Goal: Task Accomplishment & Management: Manage account settings

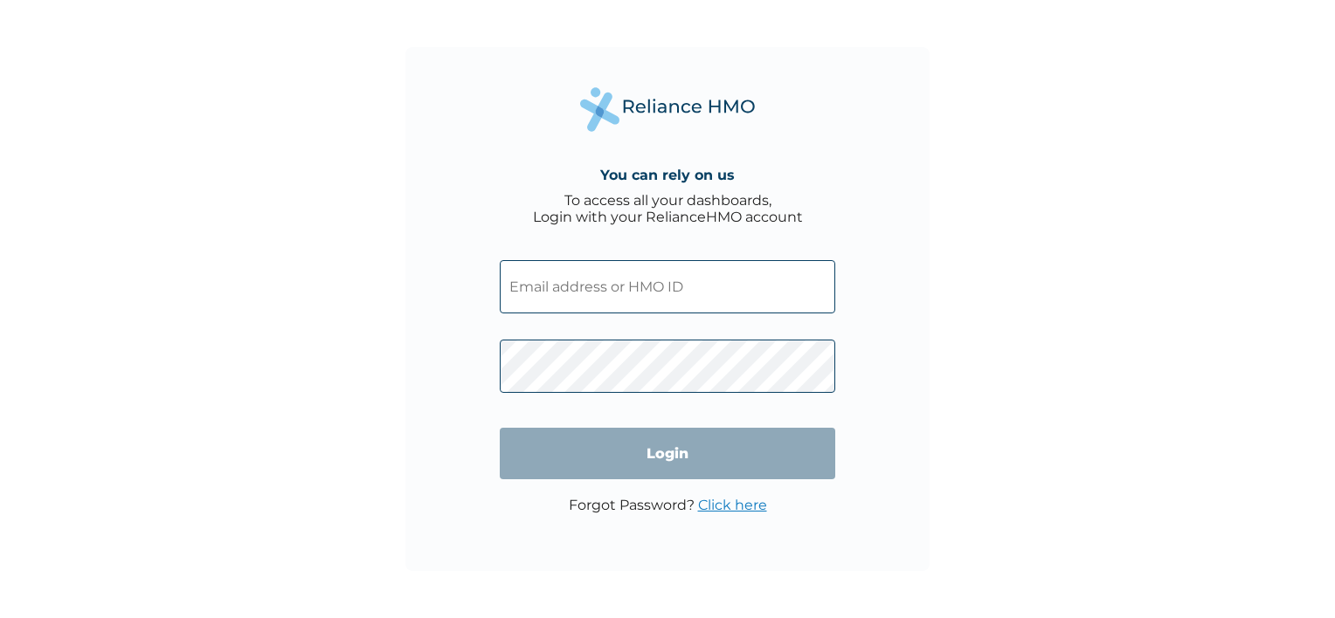
type input "FCL/10188/A"
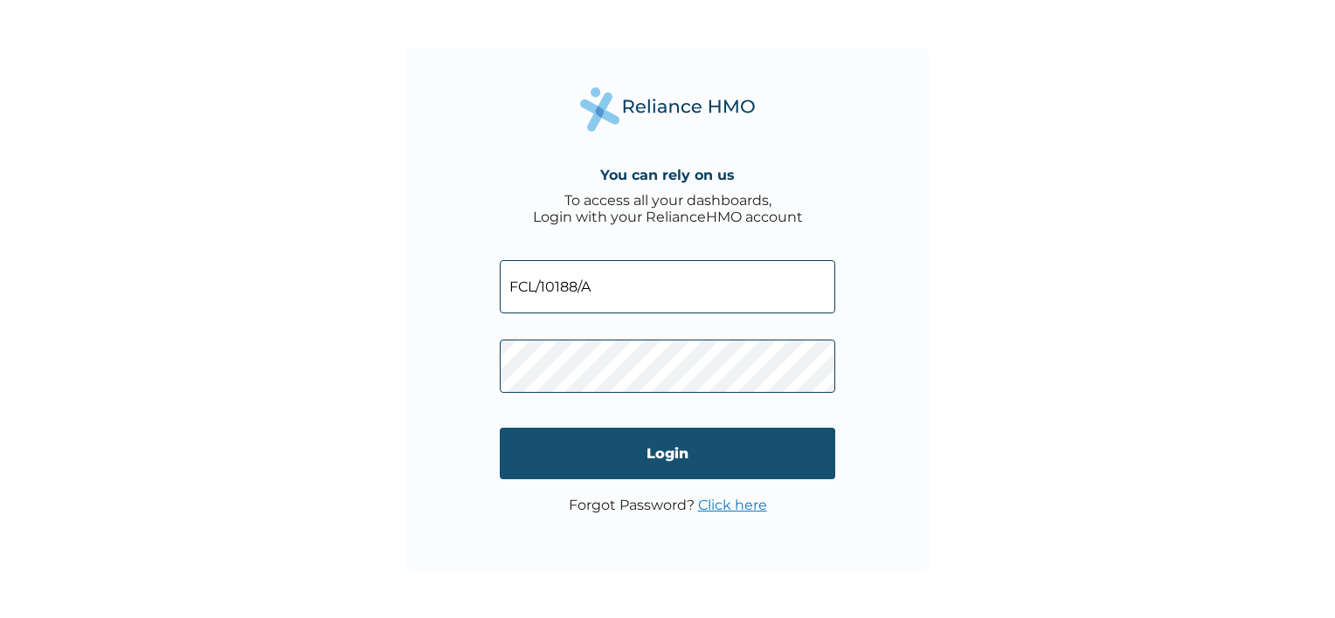
click at [623, 445] on input "Login" at bounding box center [667, 454] width 335 height 52
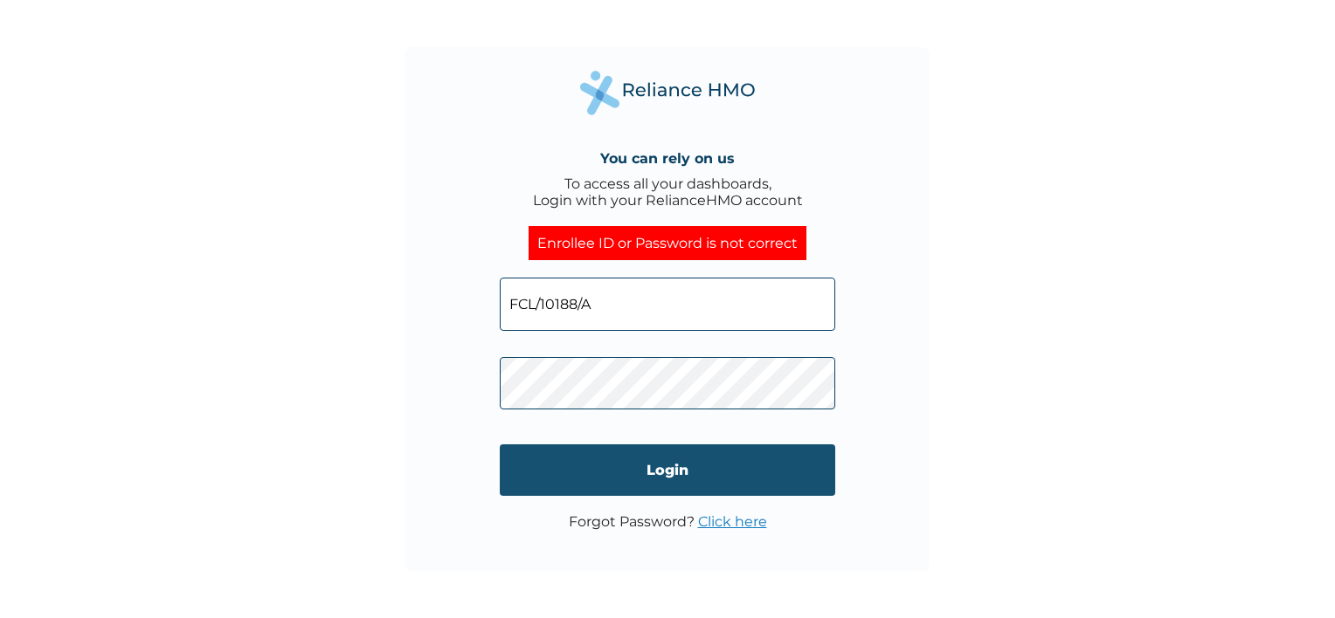
click at [828, 461] on input "Login" at bounding box center [667, 471] width 335 height 52
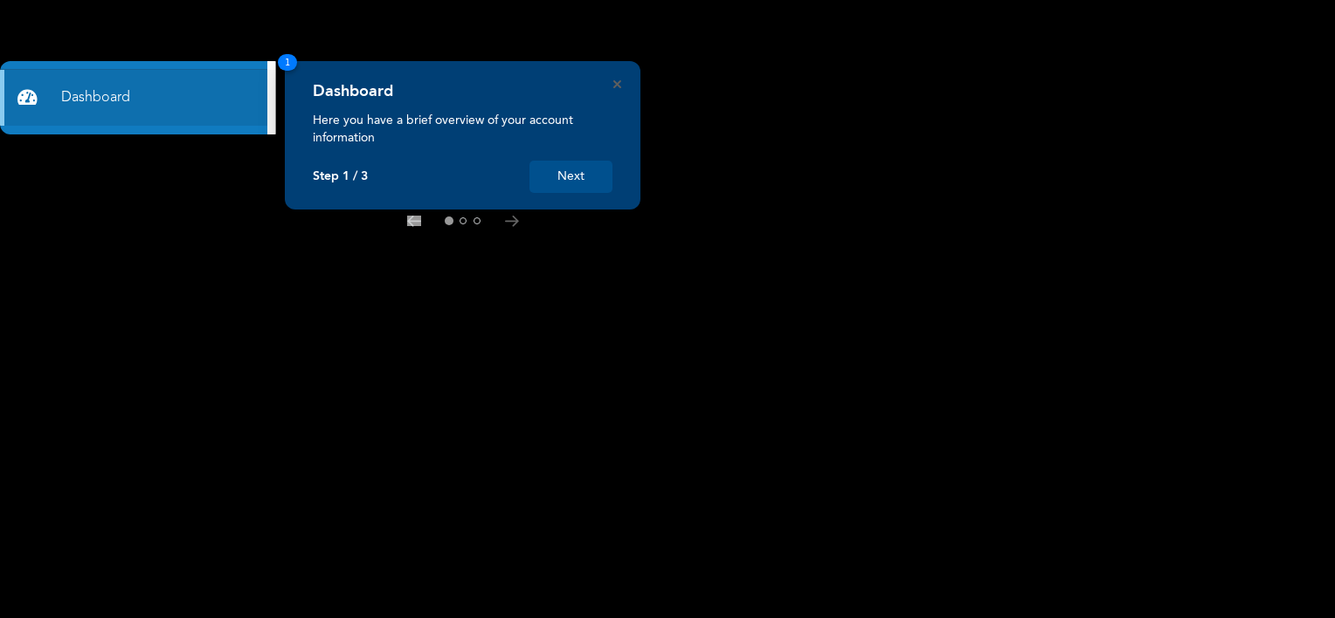
click at [551, 182] on button "Next" at bounding box center [570, 177] width 83 height 32
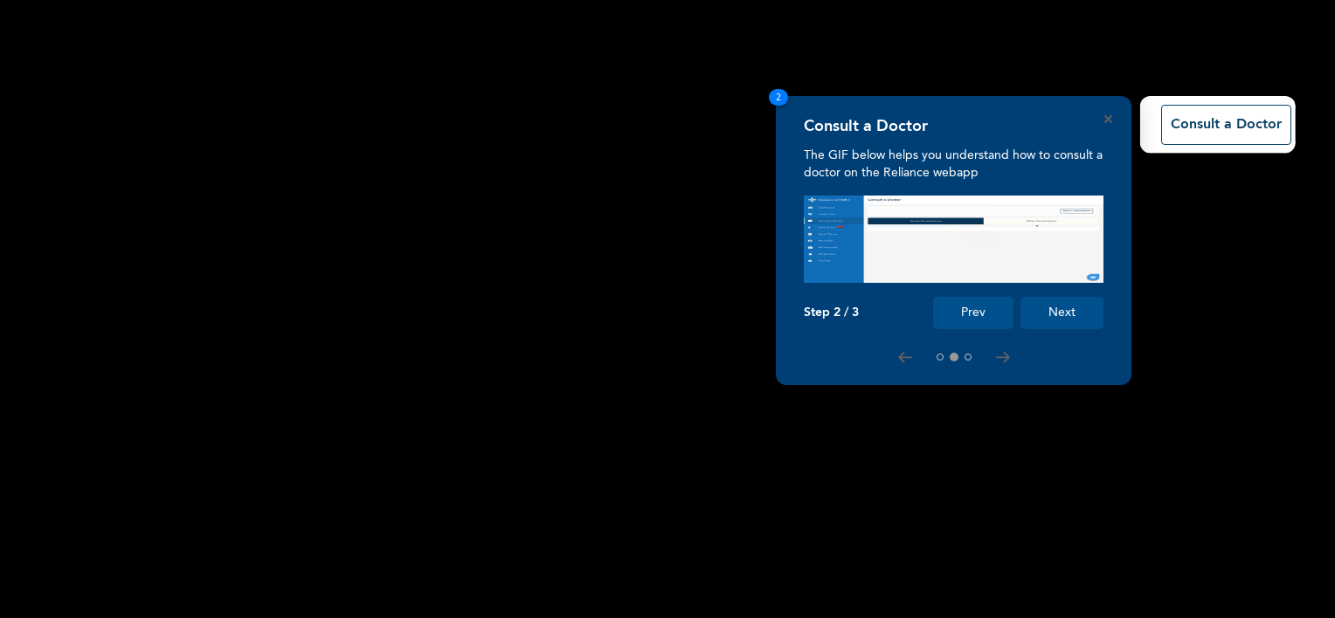
click at [1055, 304] on button "Next" at bounding box center [1061, 313] width 83 height 32
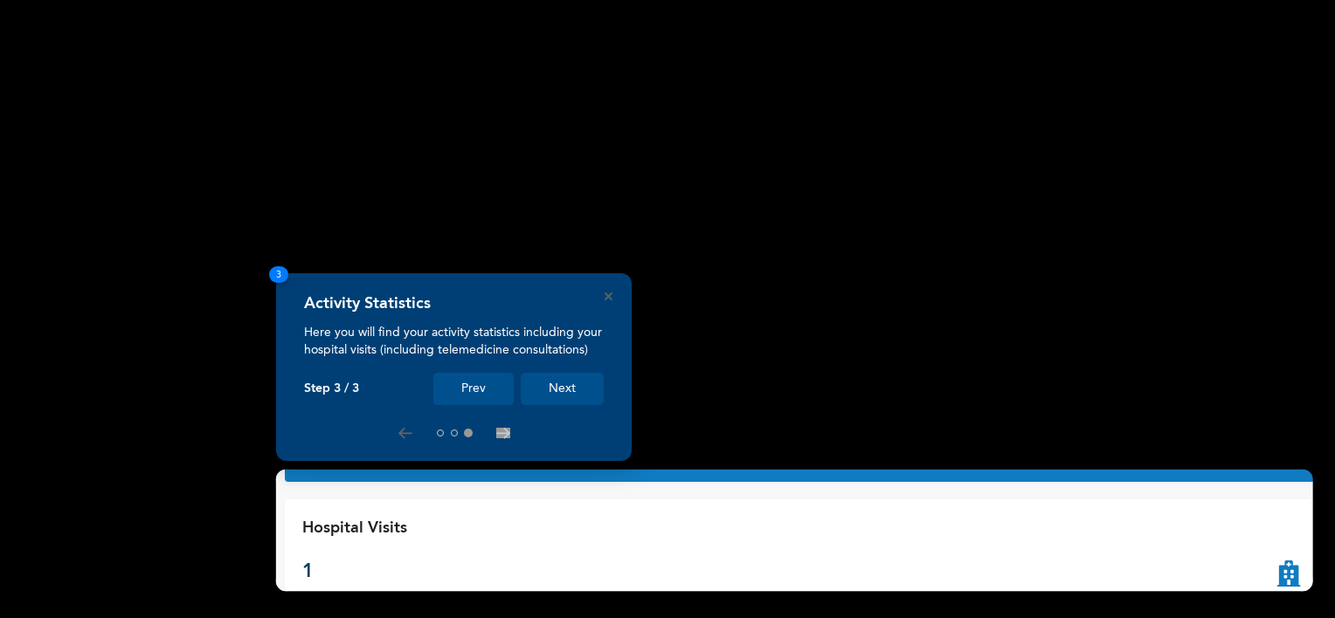
click at [557, 393] on button "Next" at bounding box center [562, 389] width 83 height 32
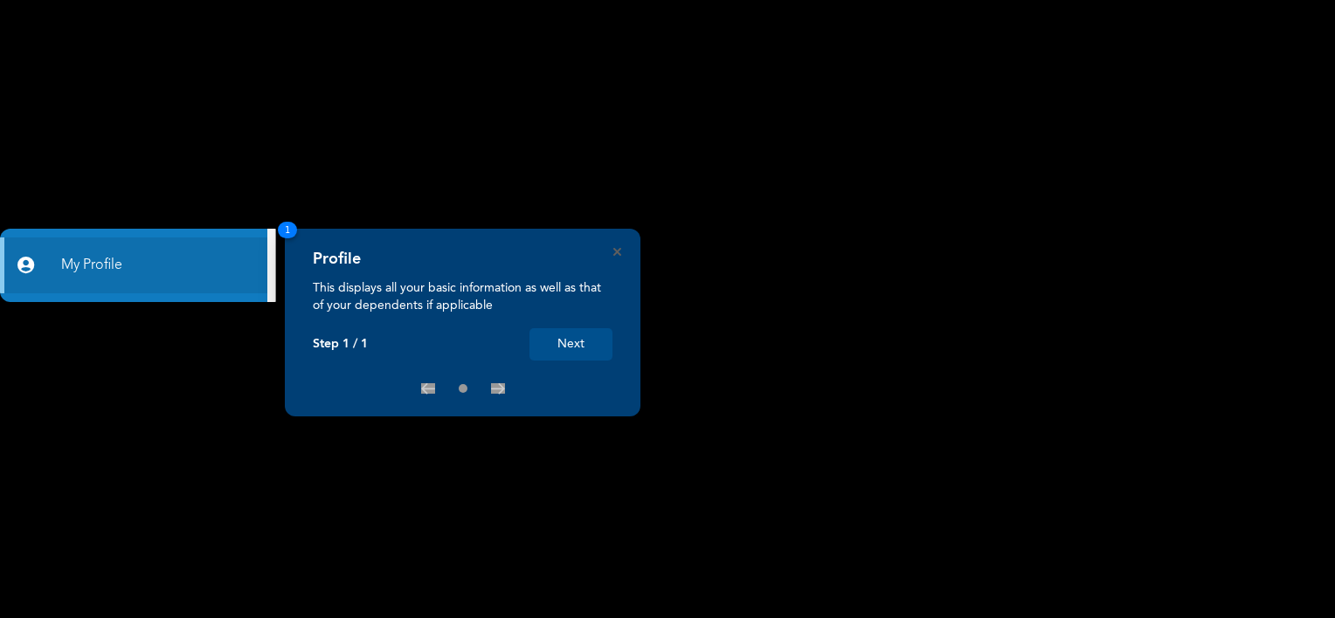
click at [589, 349] on button "Next" at bounding box center [570, 344] width 83 height 32
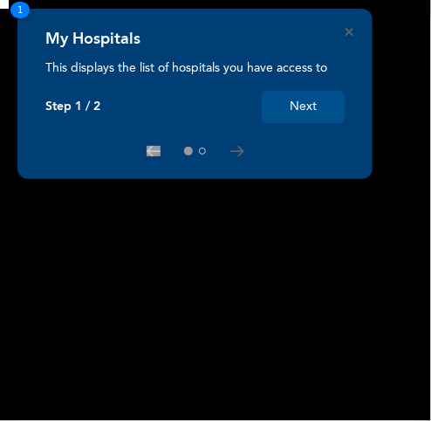
click at [300, 106] on button "Next" at bounding box center [303, 107] width 83 height 32
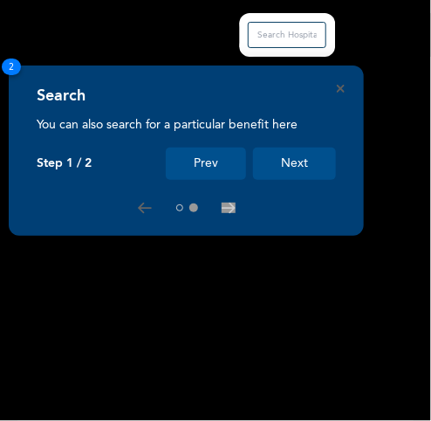
click at [299, 153] on button "Next" at bounding box center [294, 164] width 83 height 32
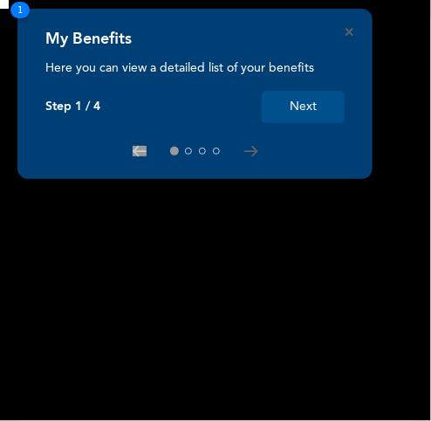
click at [318, 116] on button "Next" at bounding box center [303, 107] width 83 height 32
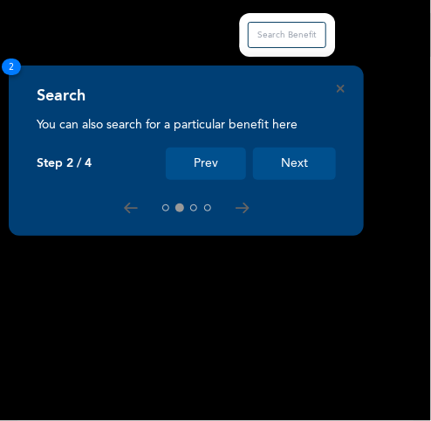
click at [301, 166] on button "Next" at bounding box center [294, 164] width 83 height 32
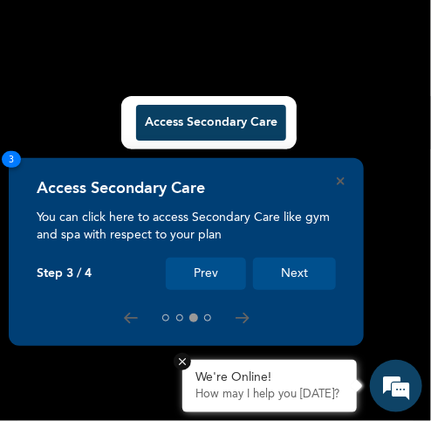
click at [305, 267] on button "Next" at bounding box center [294, 274] width 83 height 32
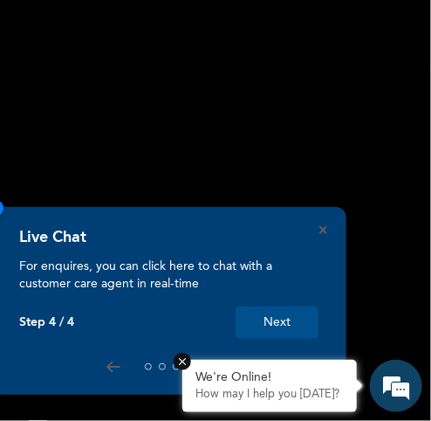
click at [274, 317] on button "Next" at bounding box center [277, 323] width 83 height 32
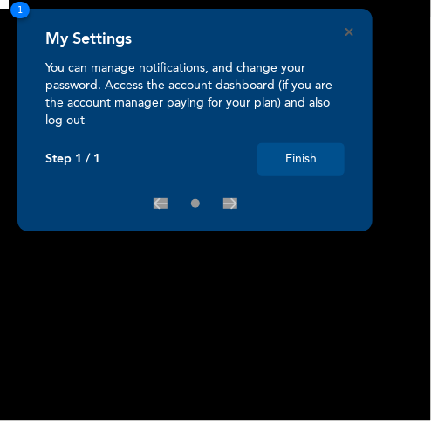
click at [287, 151] on button "Finish" at bounding box center [301, 159] width 87 height 32
